Goal: Obtain resource: Obtain resource

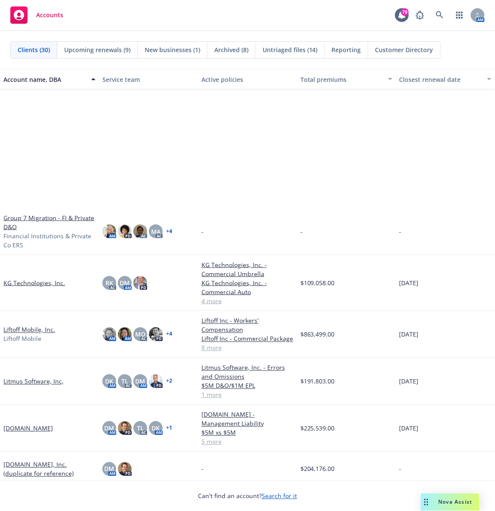
scroll to position [637, 0]
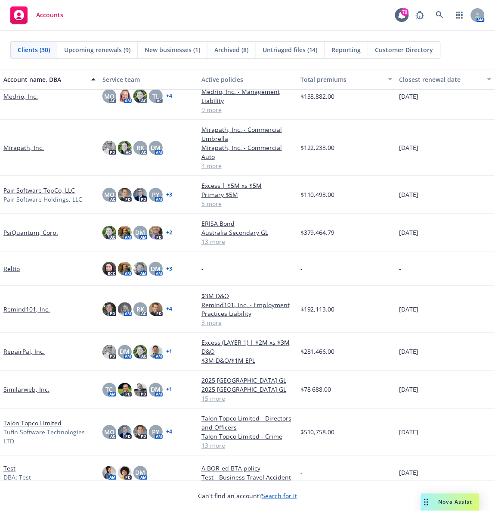
click at [298, 14] on div "Accounts 79 AM" at bounding box center [247, 15] width 495 height 31
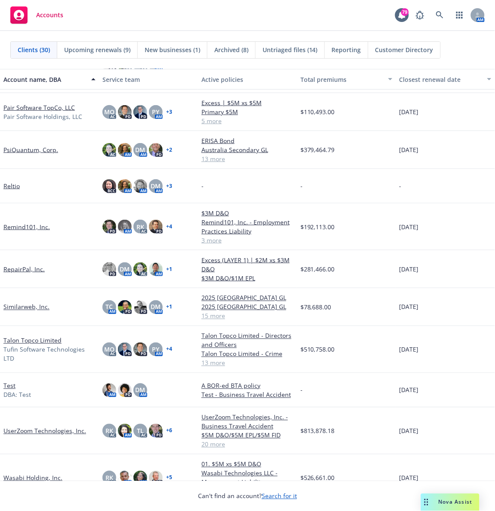
scroll to position [707, 0]
click at [53, 340] on link "UserZoom Technologies, Inc." at bounding box center [44, 431] width 83 height 9
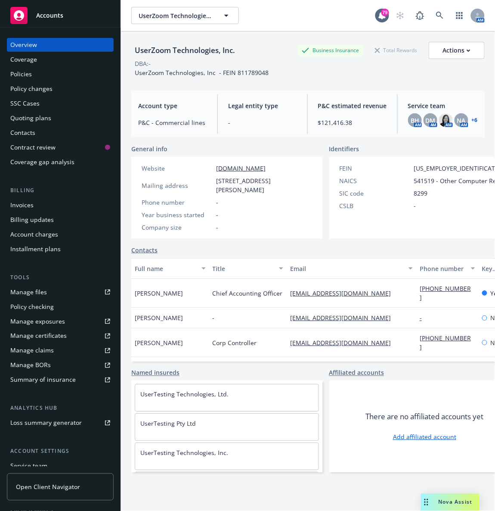
click at [46, 71] on div "Policies" at bounding box center [60, 74] width 100 height 14
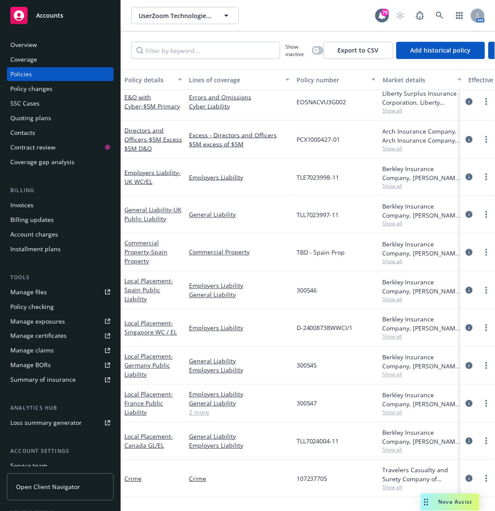
scroll to position [158, 0]
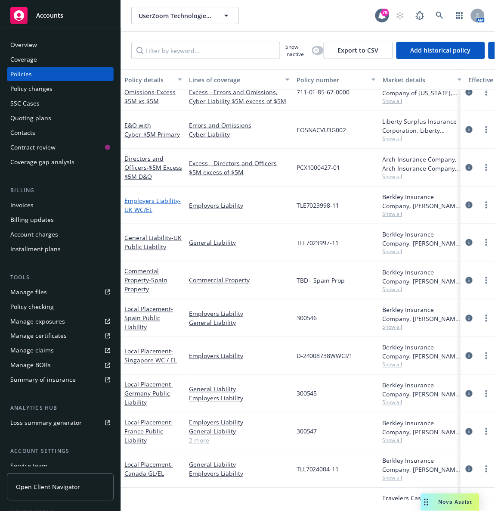
click at [130, 208] on span "- UK WC/EL" at bounding box center [152, 204] width 56 height 17
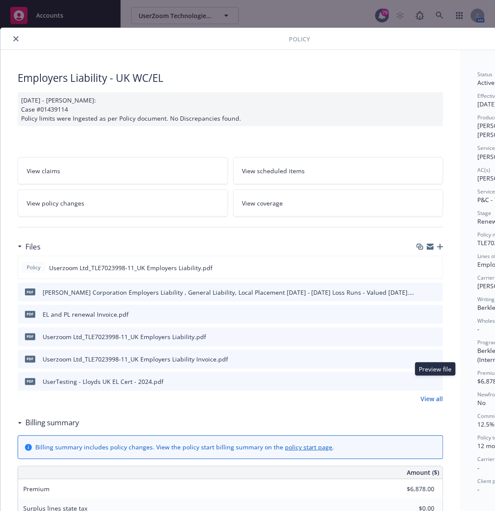
click at [330, 340] on icon "preview file" at bounding box center [436, 381] width 8 height 6
click at [15, 37] on icon "close" at bounding box center [15, 38] width 5 height 5
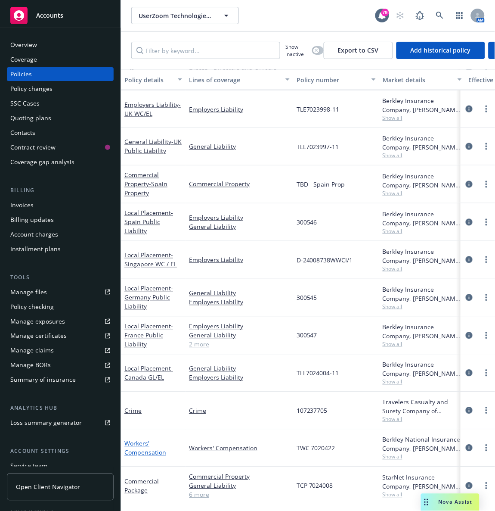
scroll to position [222, 0]
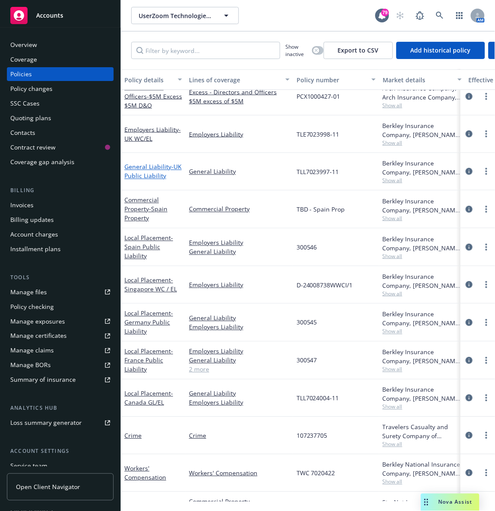
click at [138, 170] on link "General Liability - UK Public Liability" at bounding box center [152, 171] width 57 height 17
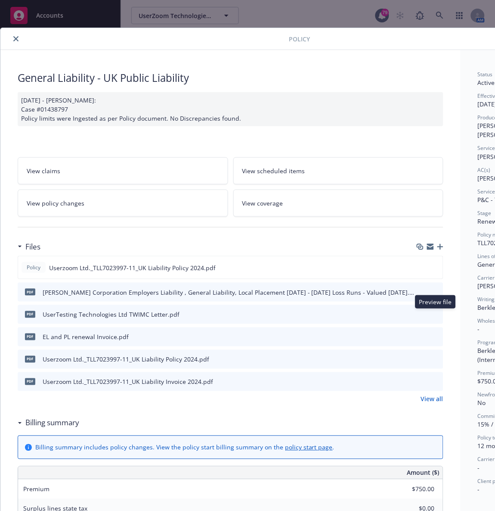
click at [330, 313] on icon "preview file" at bounding box center [436, 314] width 8 height 6
click at [330, 297] on div "General Liability - UK Public Liability 01/24/2025 - Sampath Vankayala: Case #0…" at bounding box center [230, 475] width 460 height 851
click at [330, 312] on icon "download file" at bounding box center [421, 314] width 7 height 7
click at [280, 128] on div "General Liability - UK Public Liability 01/24/2025 - Sampath Vankayala: Case #0…" at bounding box center [230, 475] width 460 height 851
click at [330, 340] on icon "preview file" at bounding box center [436, 359] width 8 height 6
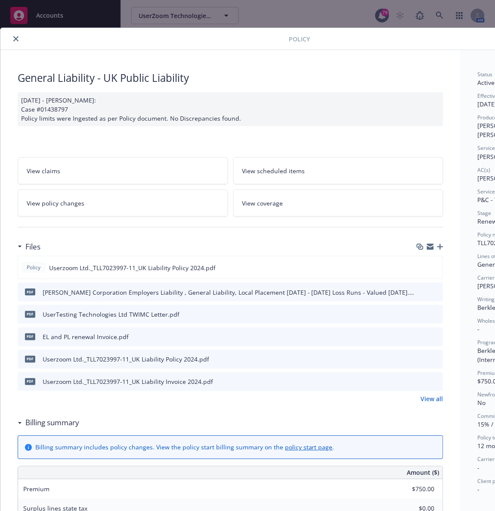
click at [13, 40] on icon "close" at bounding box center [15, 38] width 5 height 5
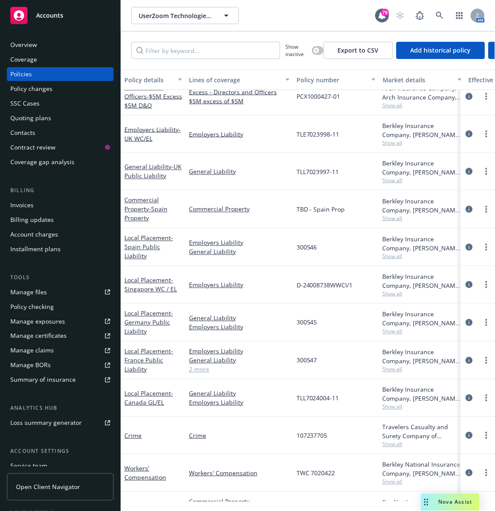
click at [14, 36] on div "Overview Coverage Policies Policy changes SSC Cases Quoting plans Contacts Cont…" at bounding box center [60, 269] width 121 height 483
click at [56, 12] on span "Accounts" at bounding box center [49, 15] width 27 height 7
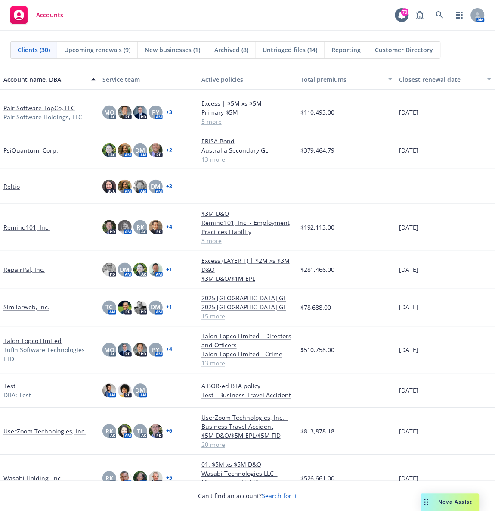
scroll to position [709, 0]
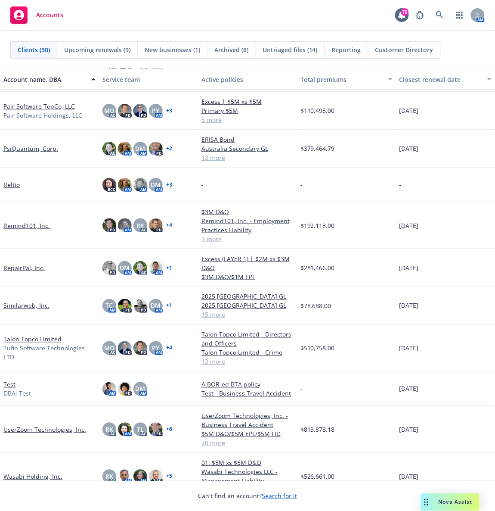
click at [22, 340] on link "UserZoom Technologies, Inc." at bounding box center [44, 429] width 83 height 9
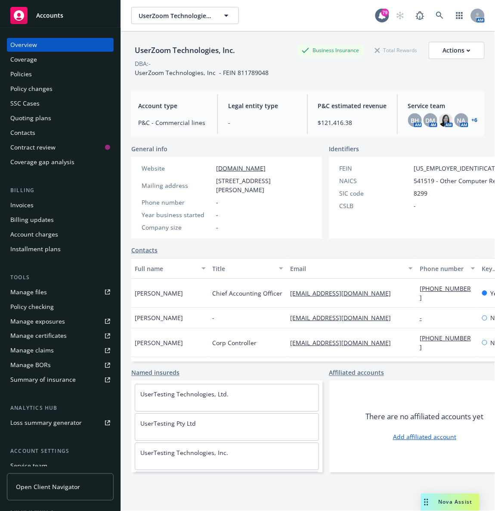
click at [38, 297] on div "Manage files" at bounding box center [28, 292] width 37 height 14
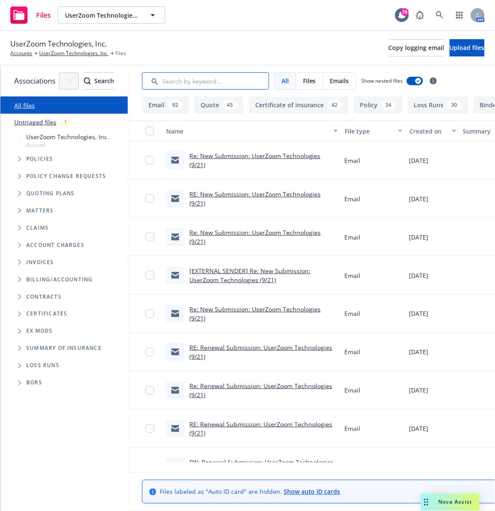
click at [210, 79] on input "Search by keyword..." at bounding box center [205, 80] width 127 height 17
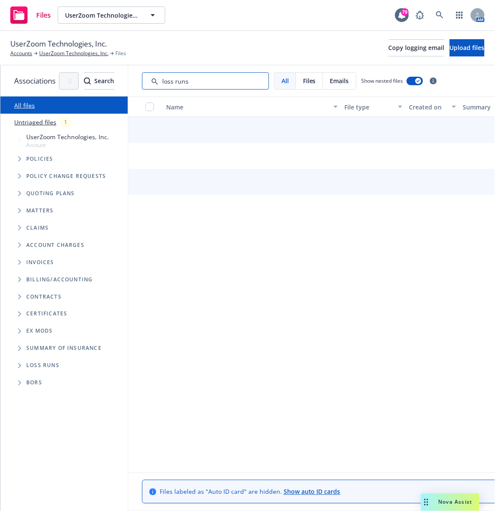
type input "loss runs"
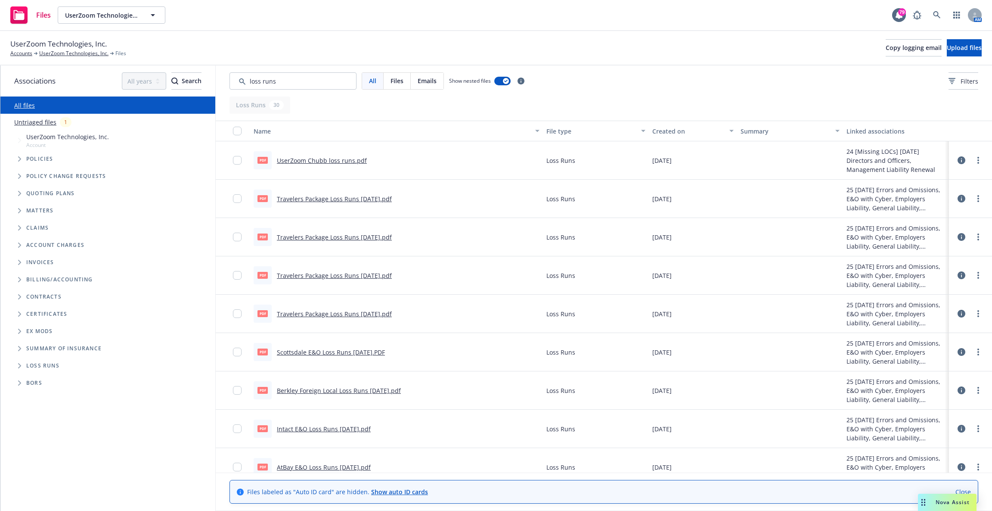
click at [333, 199] on link "Travelers Package Loss Runs 6/22/2025.pdf" at bounding box center [334, 199] width 115 height 8
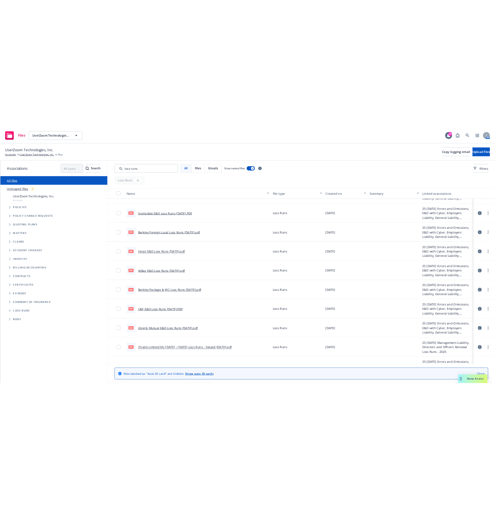
scroll to position [182, 0]
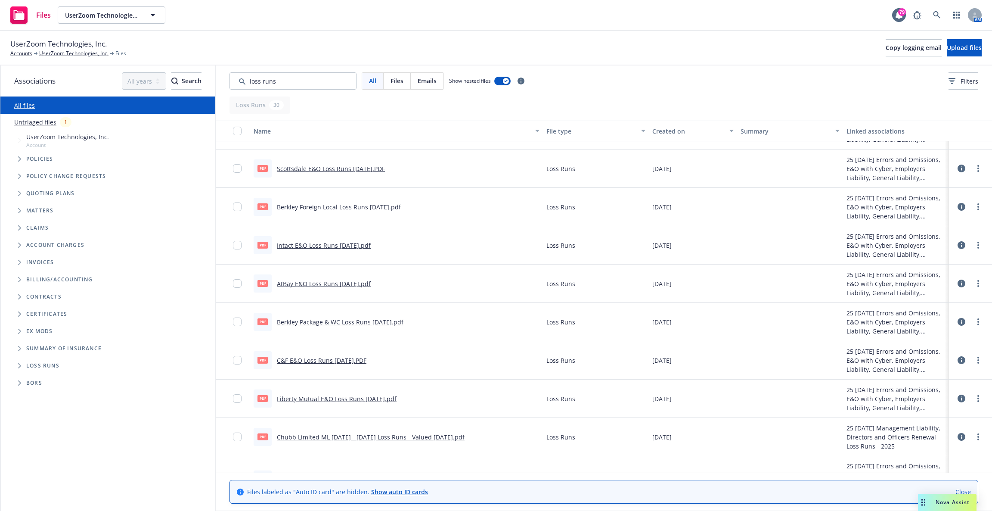
click at [344, 325] on link "Berkley Package & WC Loss Runs 6/24/2025.pdf" at bounding box center [340, 322] width 127 height 8
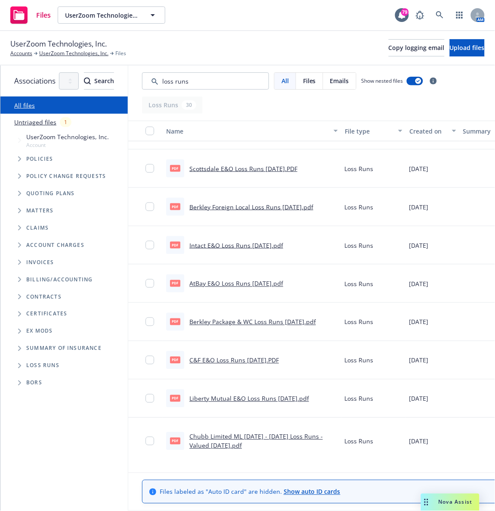
click at [105, 462] on div "All files Untriaged files 1 Accessibility guide for tree Tree Example. Navigate…" at bounding box center [63, 303] width 127 height 414
click at [20, 53] on link "Accounts" at bounding box center [21, 54] width 22 height 8
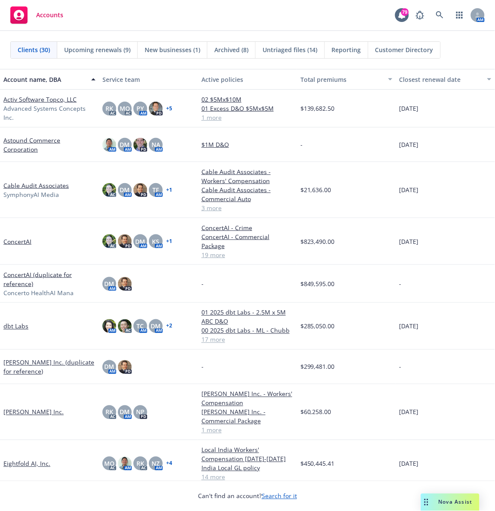
click at [14, 240] on link "ConcertAI" at bounding box center [17, 241] width 28 height 9
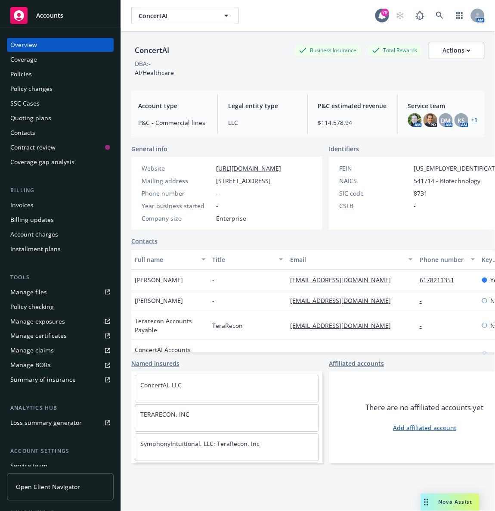
click at [32, 293] on div "Manage files" at bounding box center [28, 292] width 37 height 14
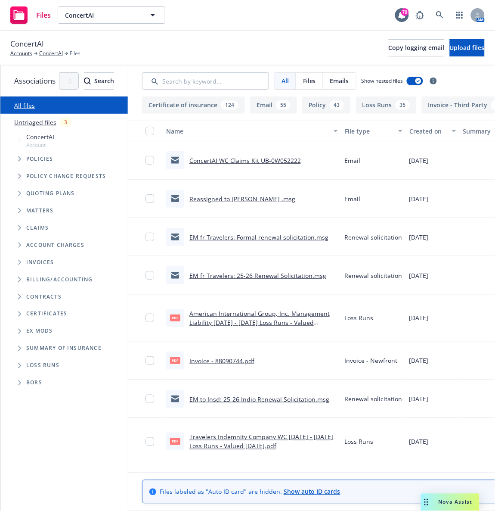
click at [205, 32] on div "ConcertAI Accounts ConcertAI Files Copy logging email Upload files" at bounding box center [247, 48] width 495 height 34
click at [216, 78] on input "Search by keyword..." at bounding box center [205, 80] width 127 height 17
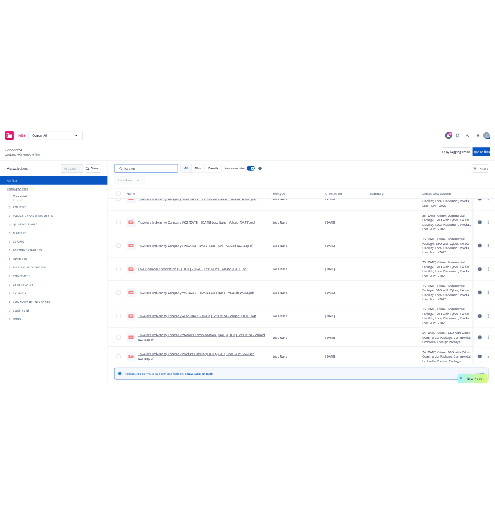
scroll to position [188, 0]
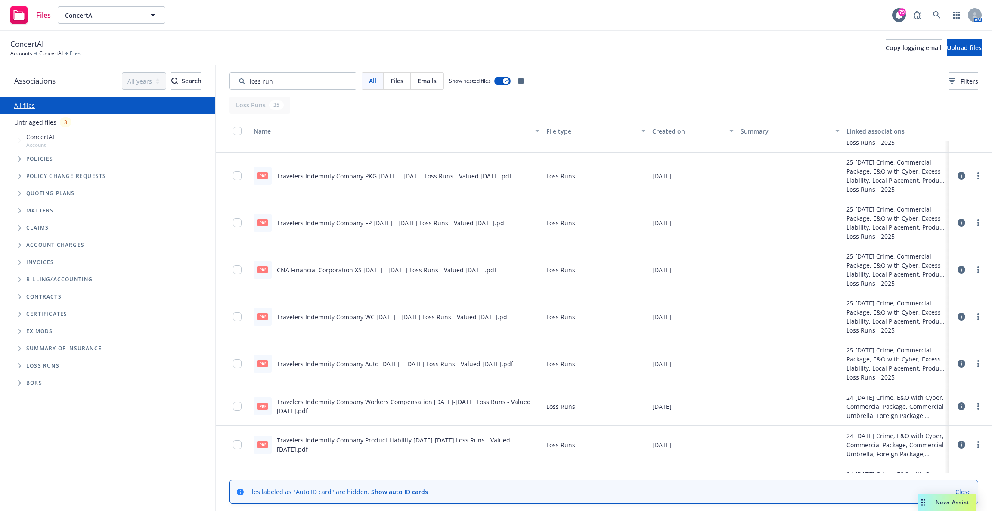
click at [336, 314] on link "Travelers Indemnity Company WC 2023 - 2025 Loss Runs - Valued 2025-07-07.pdf" at bounding box center [393, 317] width 233 height 8
click at [124, 492] on div "All files Untriaged files 3 Accessibility guide for tree Tree Example. Navigate…" at bounding box center [107, 303] width 215 height 414
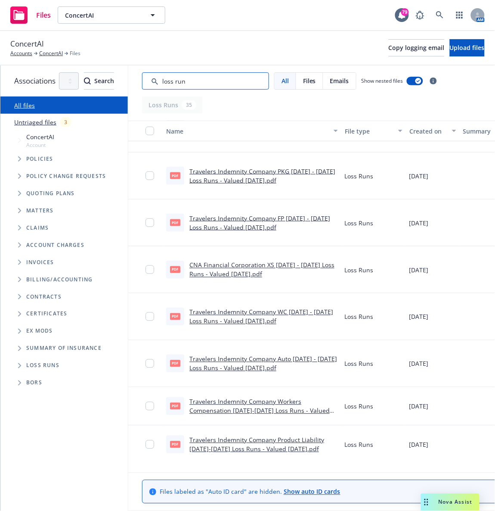
click at [241, 83] on input "Search by keyword..." at bounding box center [205, 80] width 127 height 17
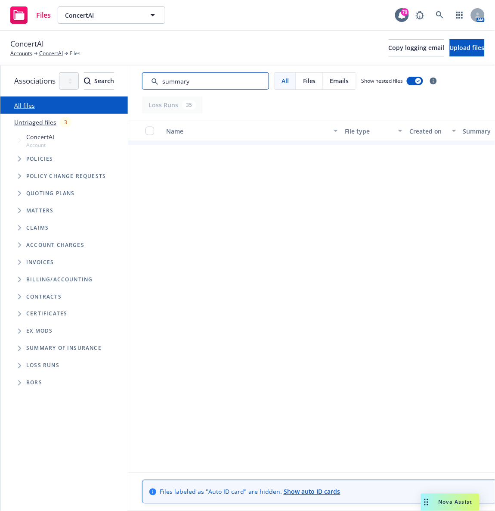
type input "summary"
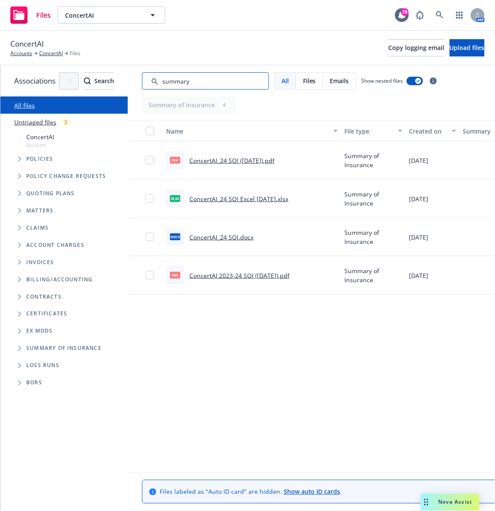
scroll to position [0, 0]
click at [261, 160] on link "ConcertAI_24 SOI (6.24.25).pdf" at bounding box center [232, 160] width 85 height 8
click at [24, 52] on link "Accounts" at bounding box center [21, 54] width 22 height 8
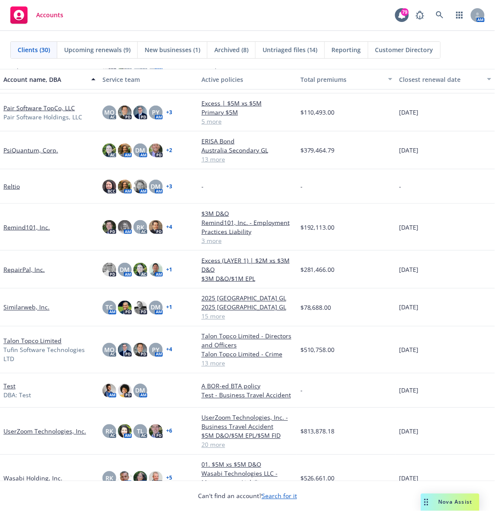
scroll to position [707, 0]
click at [27, 432] on link "UserZoom Technologies, Inc." at bounding box center [44, 431] width 83 height 9
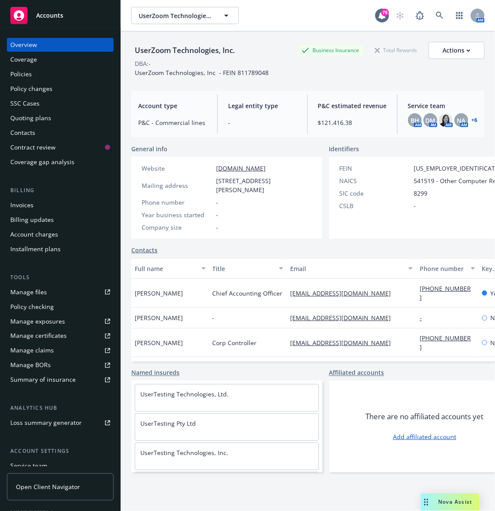
click at [30, 70] on div "Policies" at bounding box center [21, 74] width 22 height 14
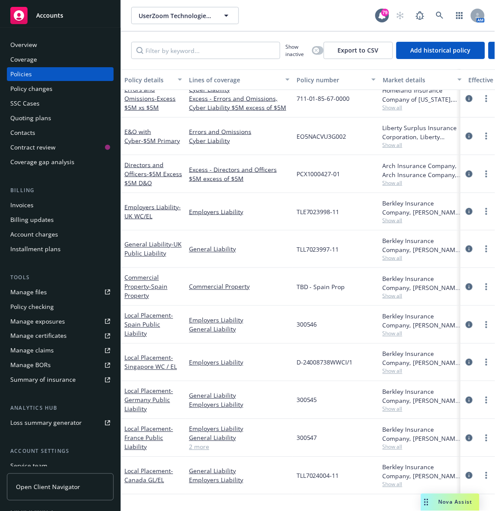
scroll to position [138, 0]
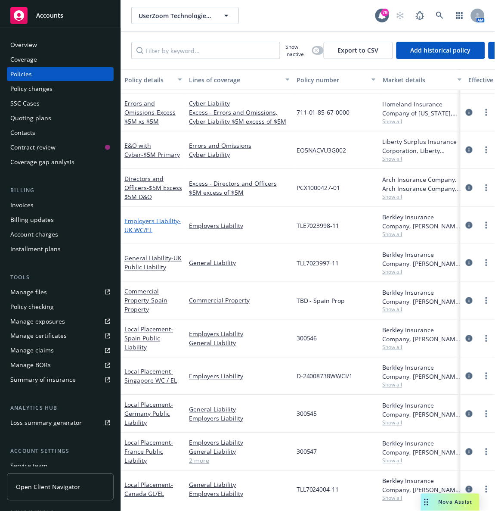
click at [140, 231] on span "- UK WC/EL" at bounding box center [152, 225] width 56 height 17
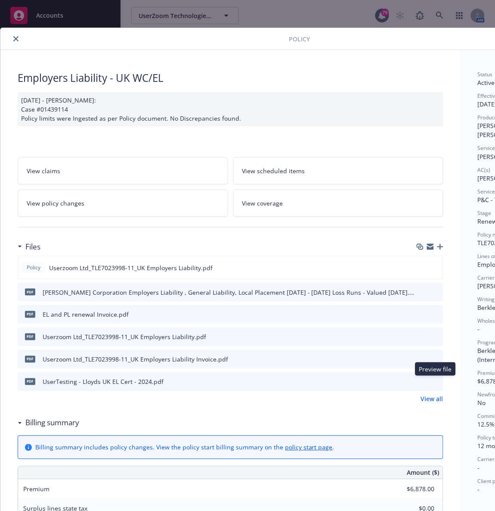
click at [435, 382] on icon "preview file" at bounding box center [436, 381] width 8 height 6
click at [16, 38] on icon "close" at bounding box center [15, 38] width 5 height 5
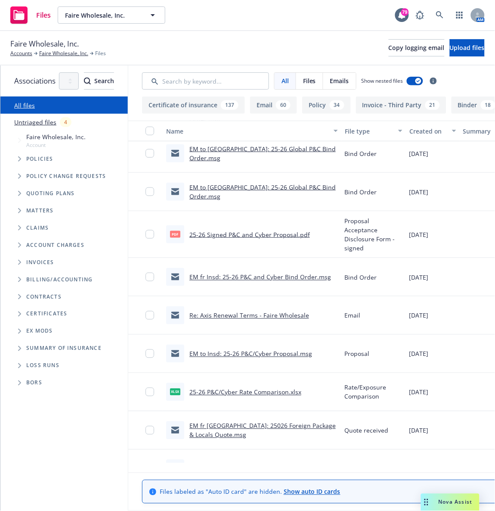
scroll to position [181, 0]
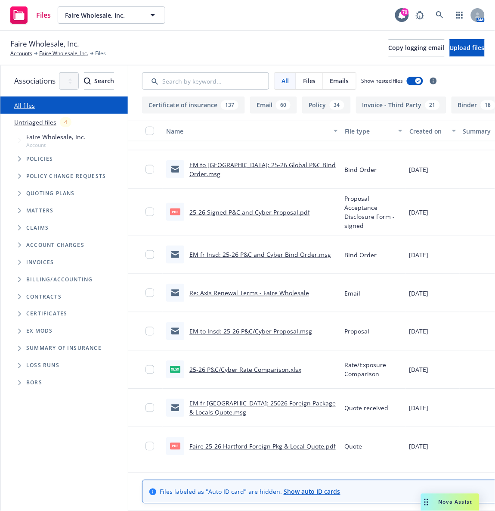
click at [302, 373] on link "25-26 P&C/Cyber Rate Comparison.xlsx" at bounding box center [246, 370] width 112 height 8
click at [298, 19] on div "Files Faire Wholesale, Inc. Faire Wholesale, Inc. 79 AM" at bounding box center [247, 15] width 495 height 31
click at [23, 53] on link "Accounts" at bounding box center [21, 54] width 22 height 8
